Goal: Task Accomplishment & Management: Manage account settings

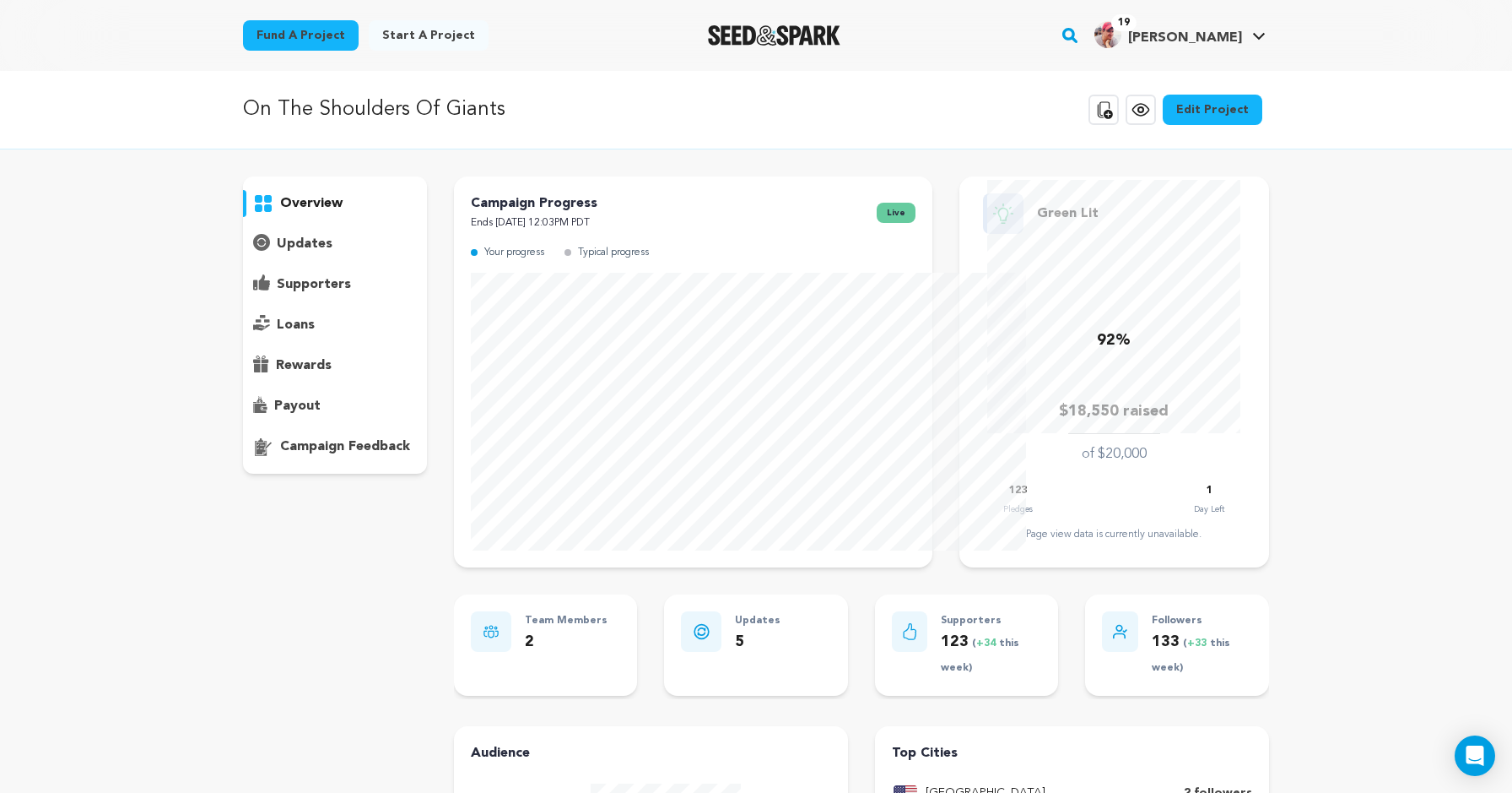
click at [277, 295] on p "supporters" at bounding box center [314, 284] width 75 height 20
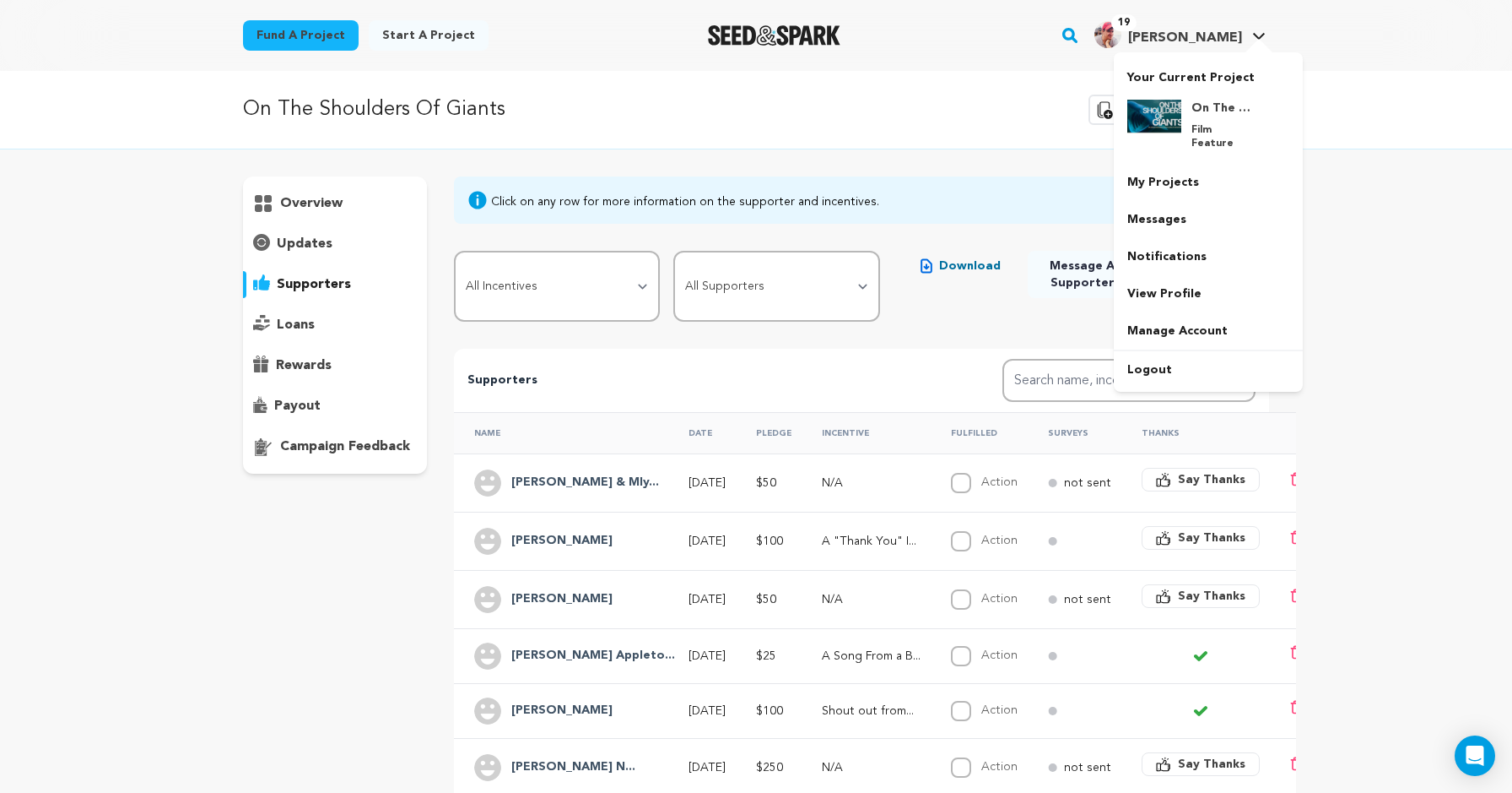
click at [1243, 40] on span "Scott D." at bounding box center [1185, 37] width 114 height 14
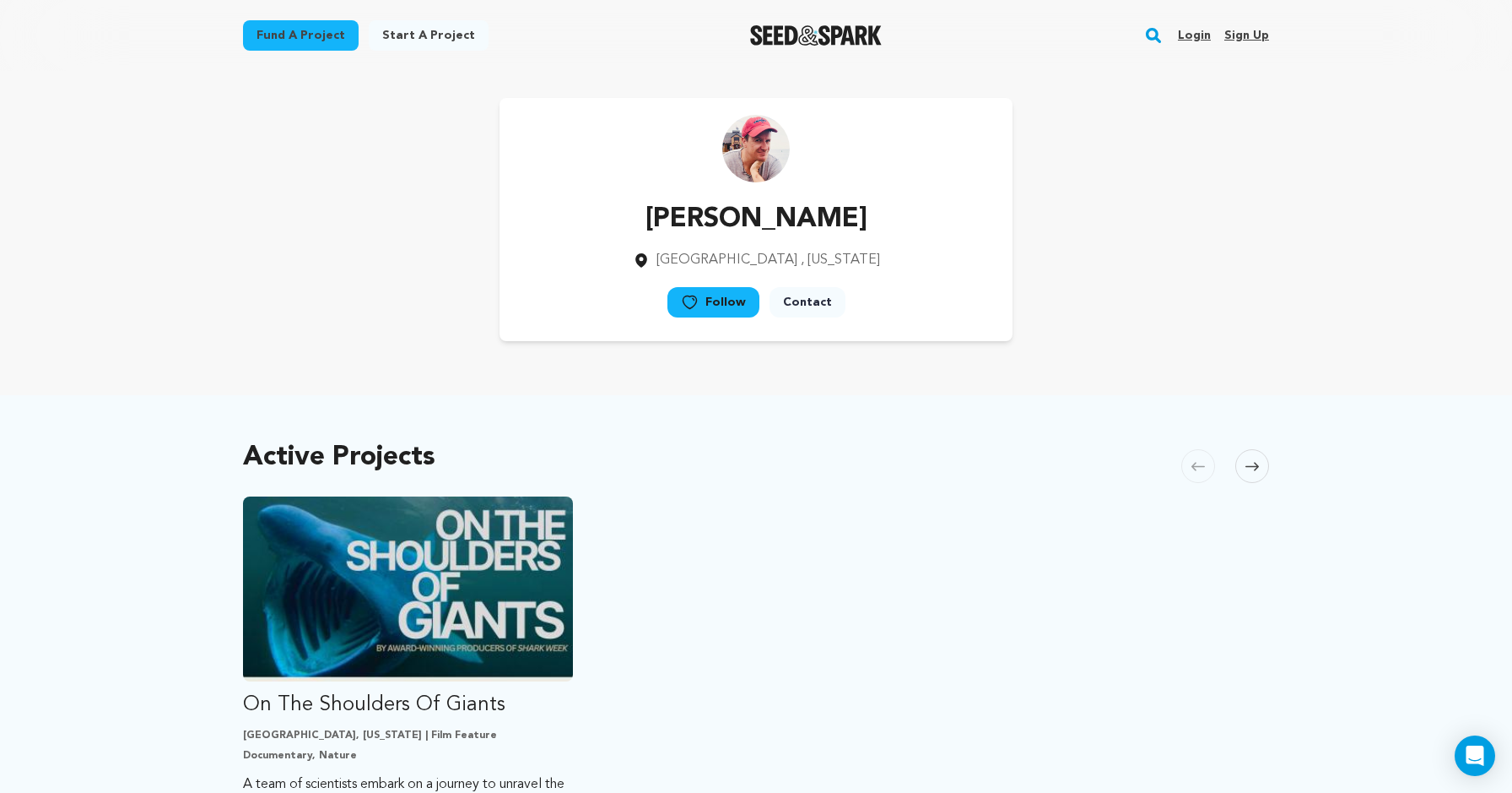
click at [1211, 38] on link "Login" at bounding box center [1194, 36] width 33 height 27
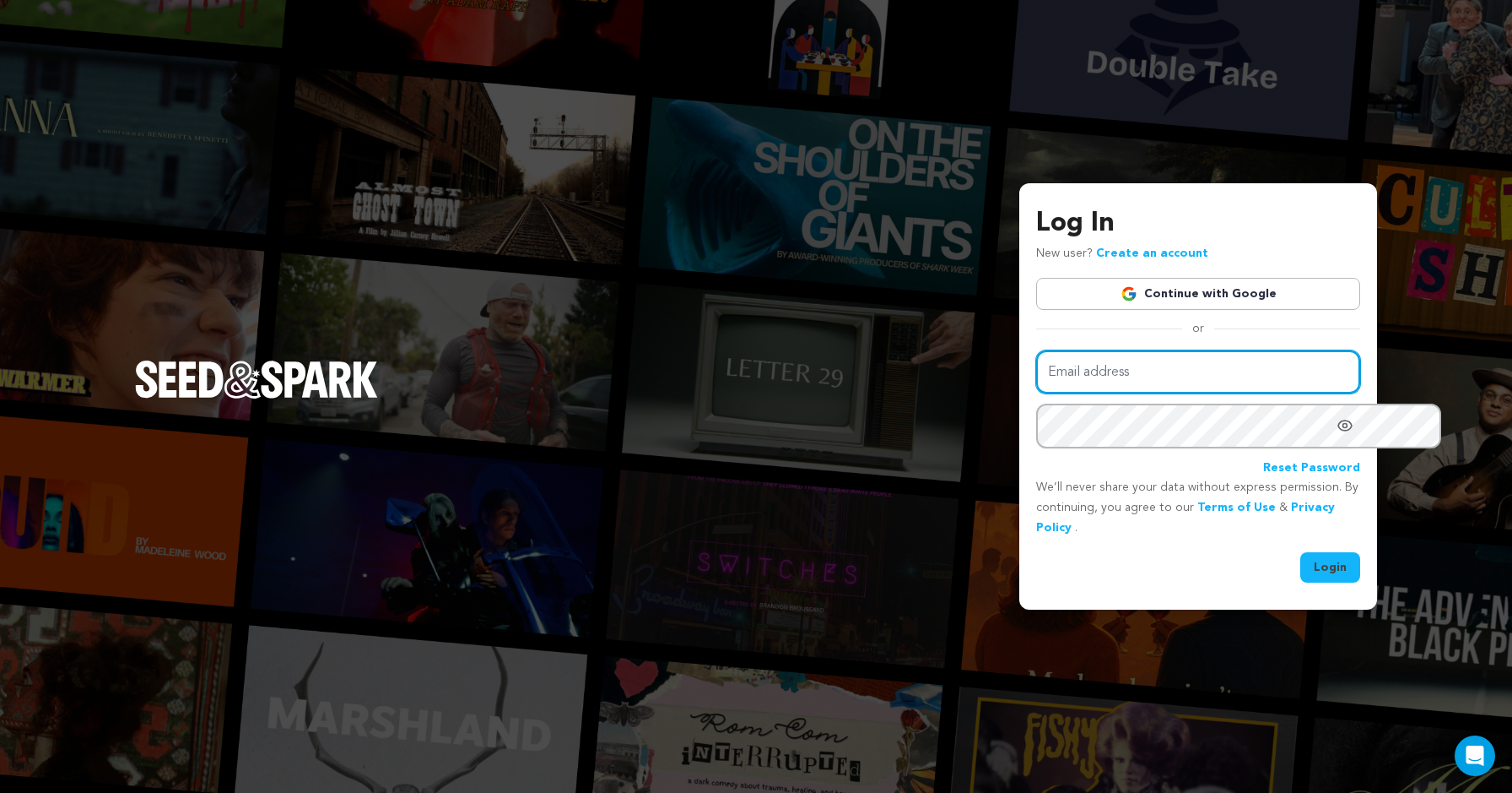
type input "[PERSON_NAME][EMAIL_ADDRESS][DOMAIN_NAME]"
click at [1301, 576] on button "Login" at bounding box center [1331, 566] width 60 height 30
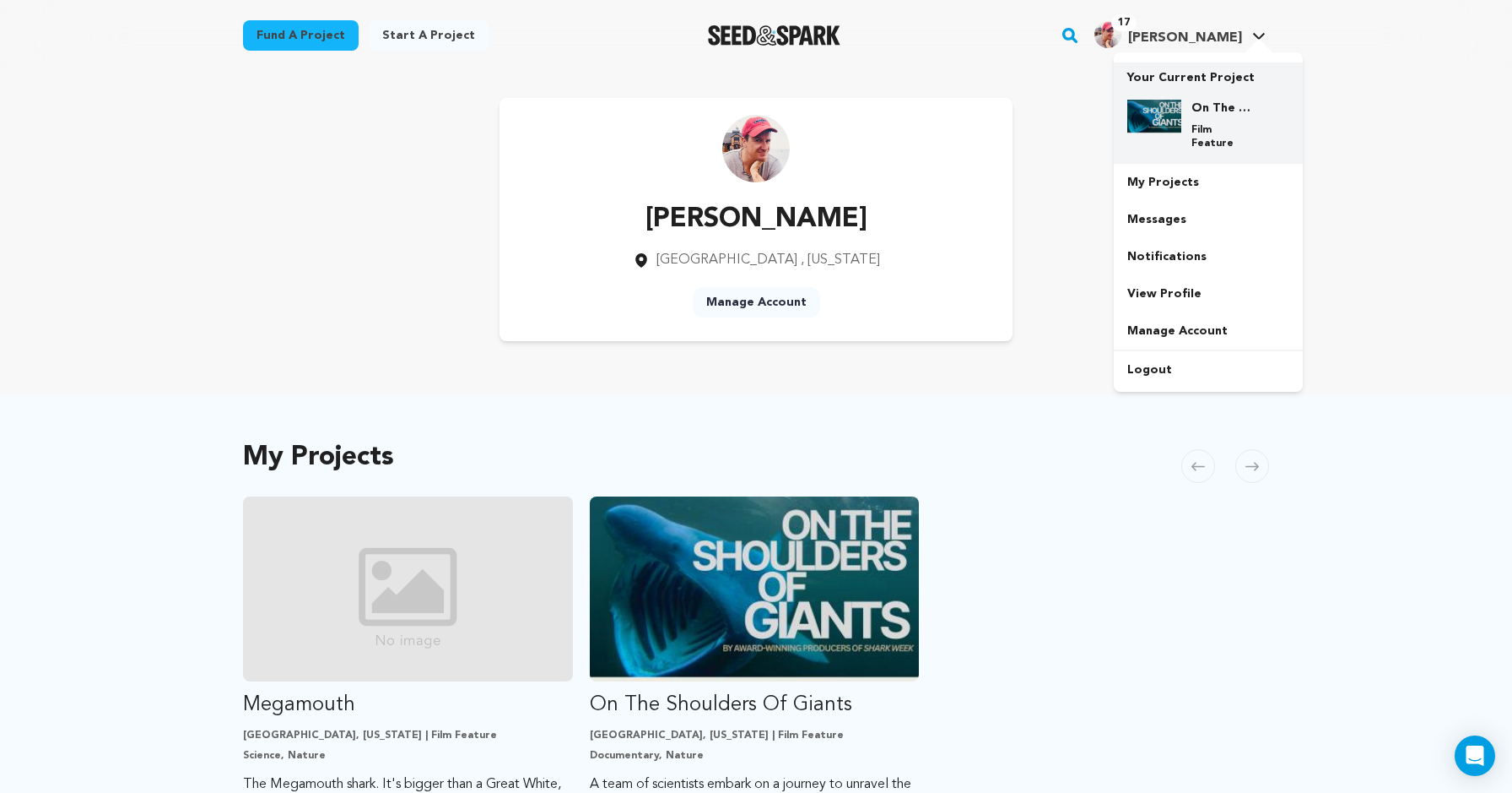
click at [1182, 133] on img at bounding box center [1154, 116] width 54 height 34
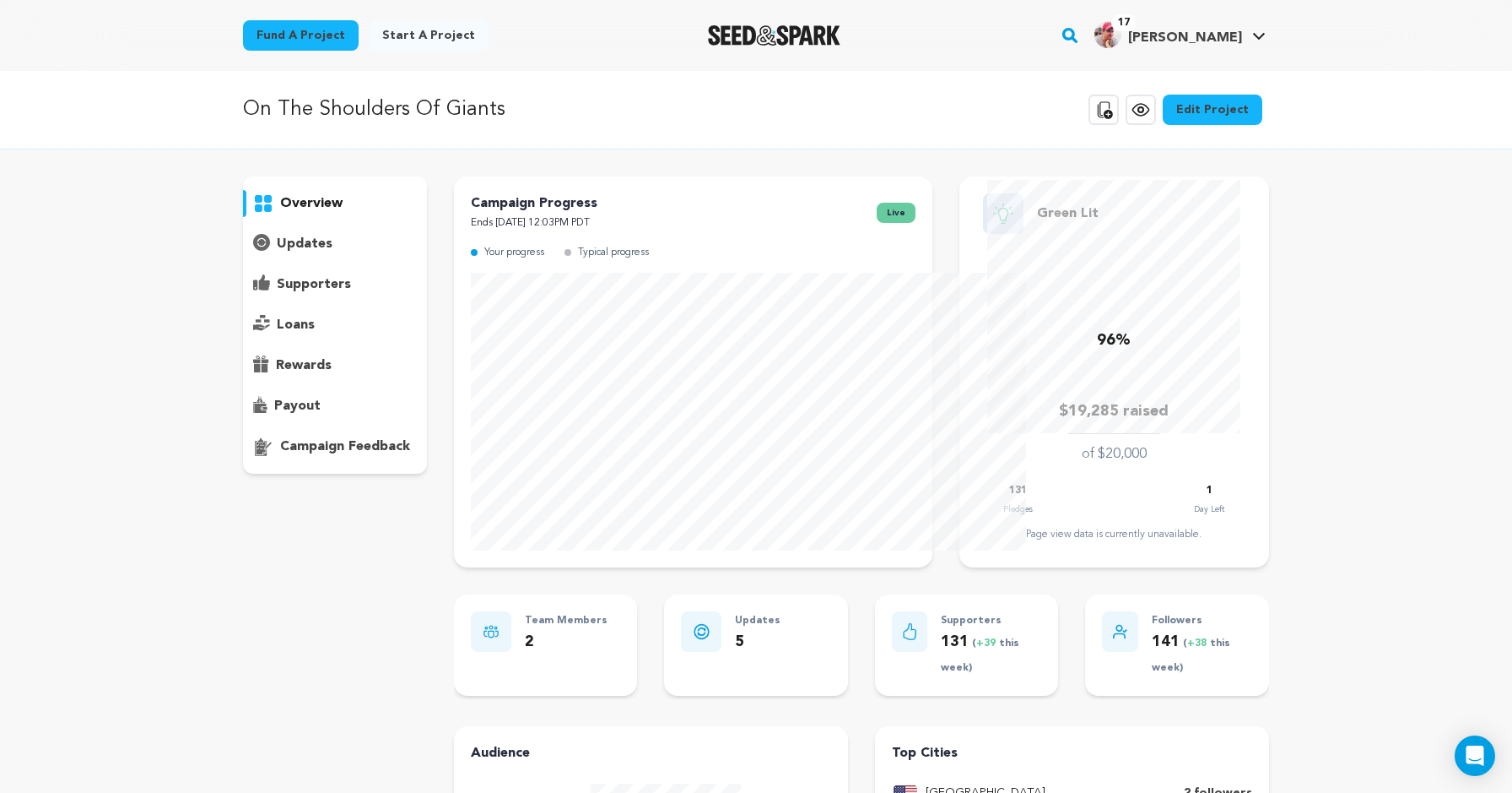
click at [277, 295] on p "supporters" at bounding box center [314, 284] width 75 height 20
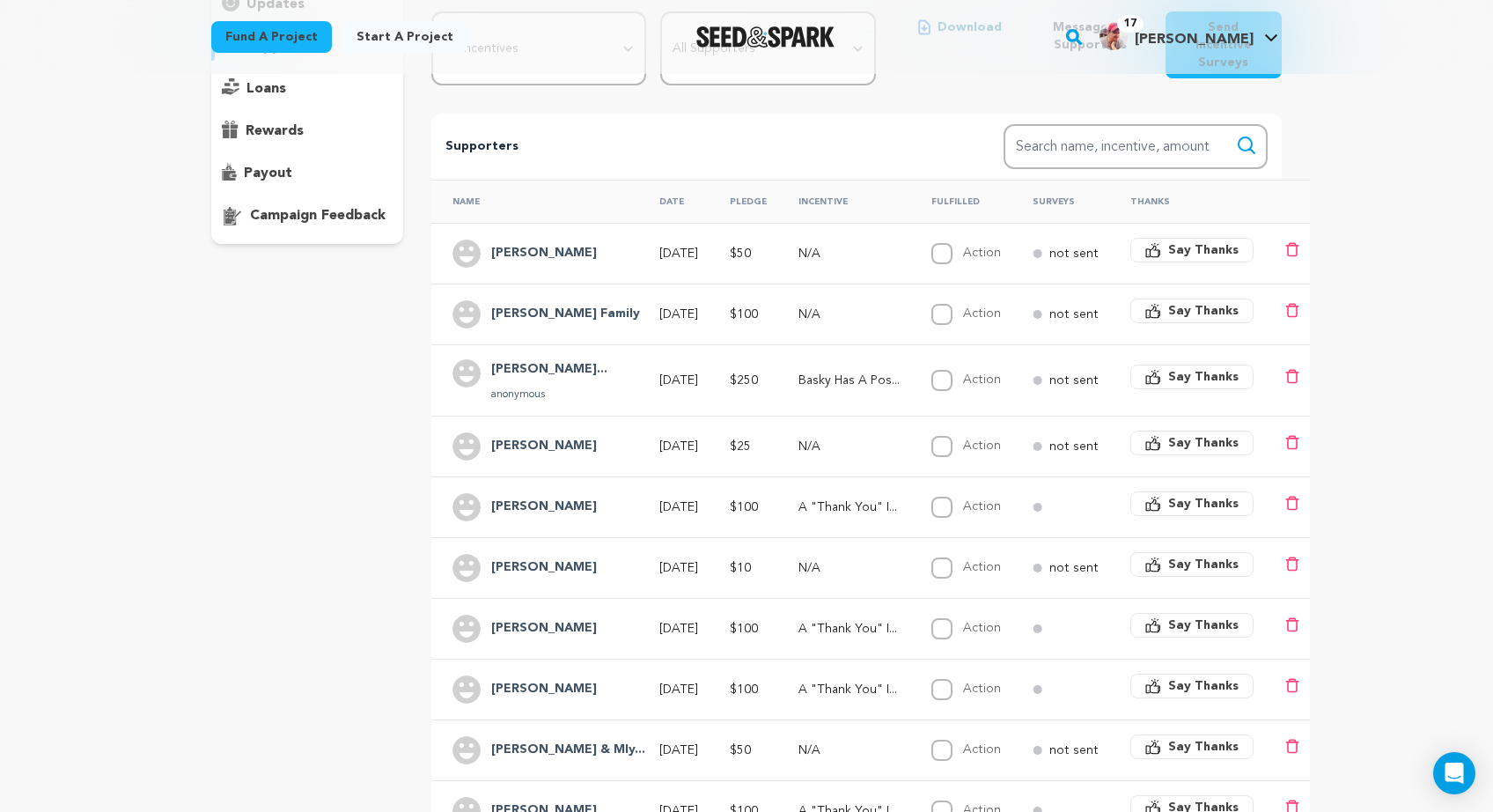
scroll to position [253, 0]
